Goal: Information Seeking & Learning: Learn about a topic

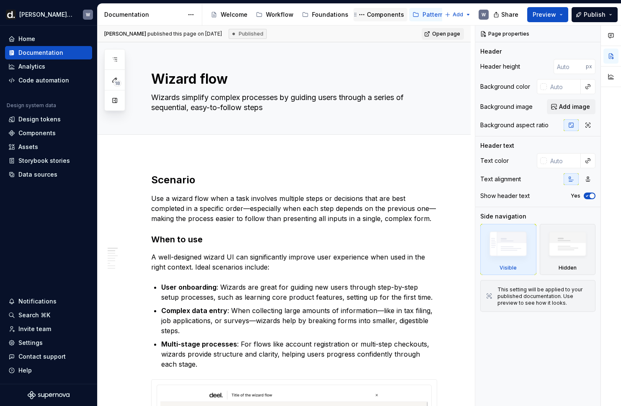
click at [381, 13] on div "Components" at bounding box center [385, 14] width 37 height 8
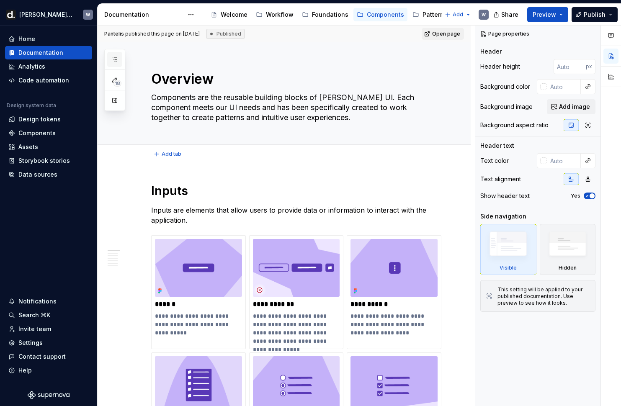
click at [111, 61] on button "button" at bounding box center [114, 59] width 15 height 15
type textarea "*"
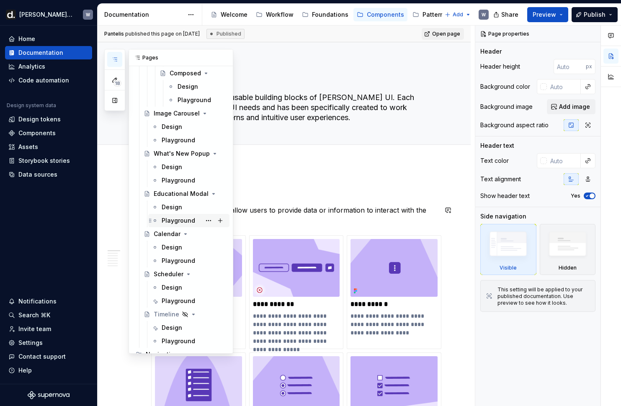
scroll to position [2481, 0]
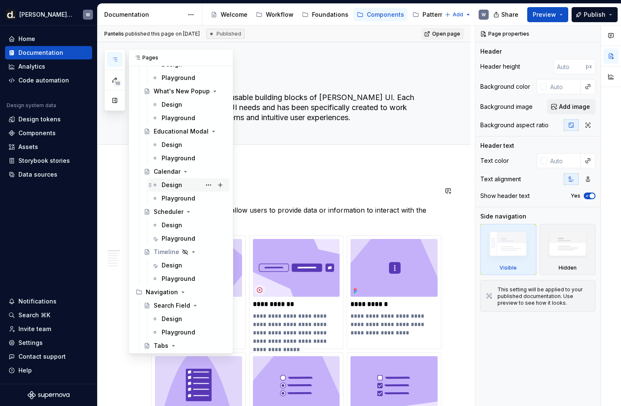
click at [177, 184] on div "Design" at bounding box center [172, 185] width 21 height 8
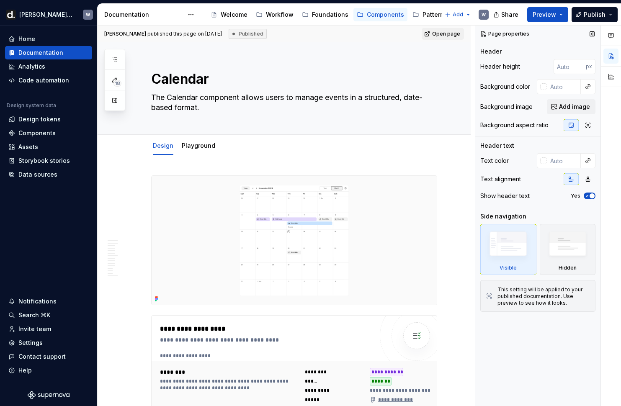
type textarea "*"
